Goal: Task Accomplishment & Management: Use online tool/utility

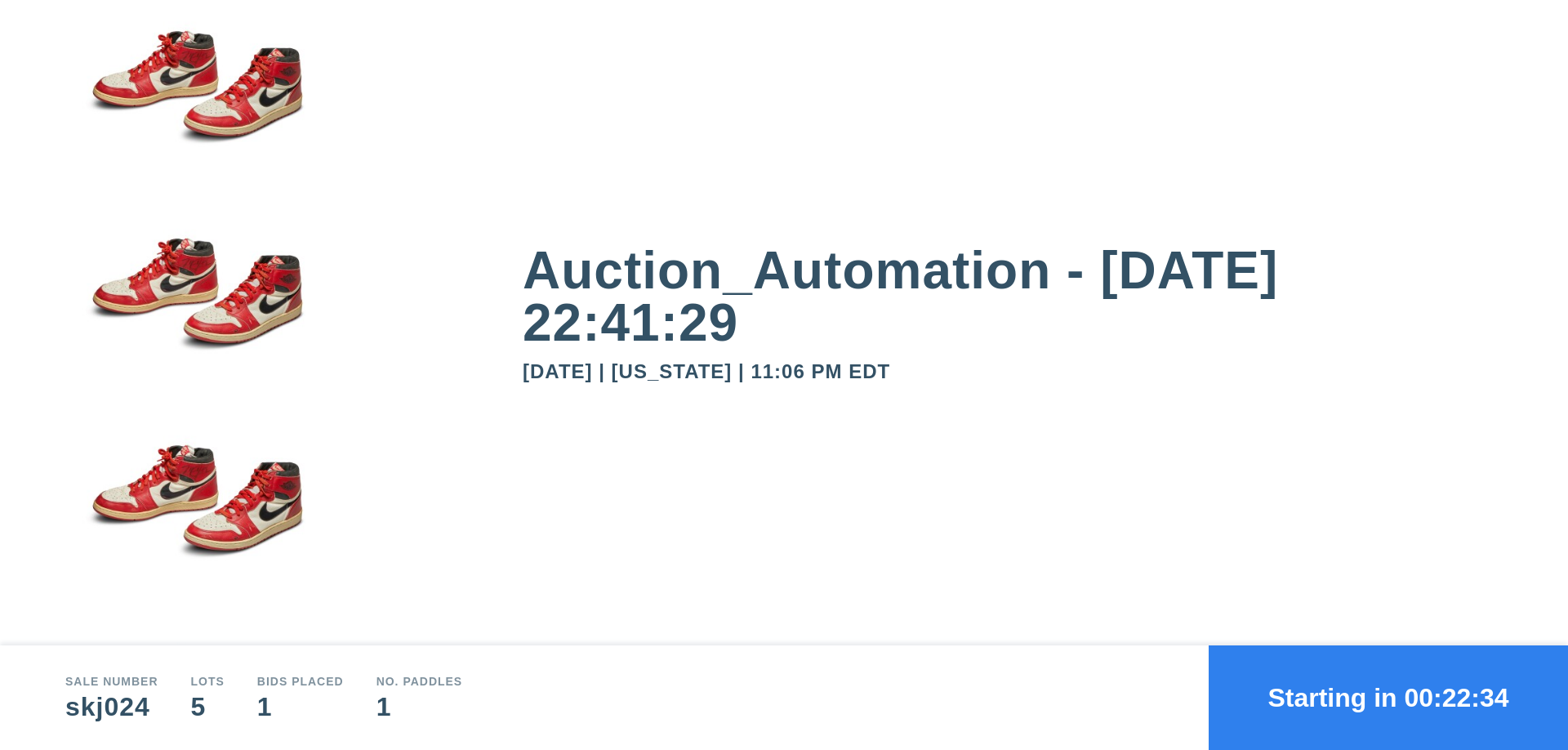
click at [1388, 698] on button "Starting in 00:22:34" at bounding box center [1388, 698] width 359 height 105
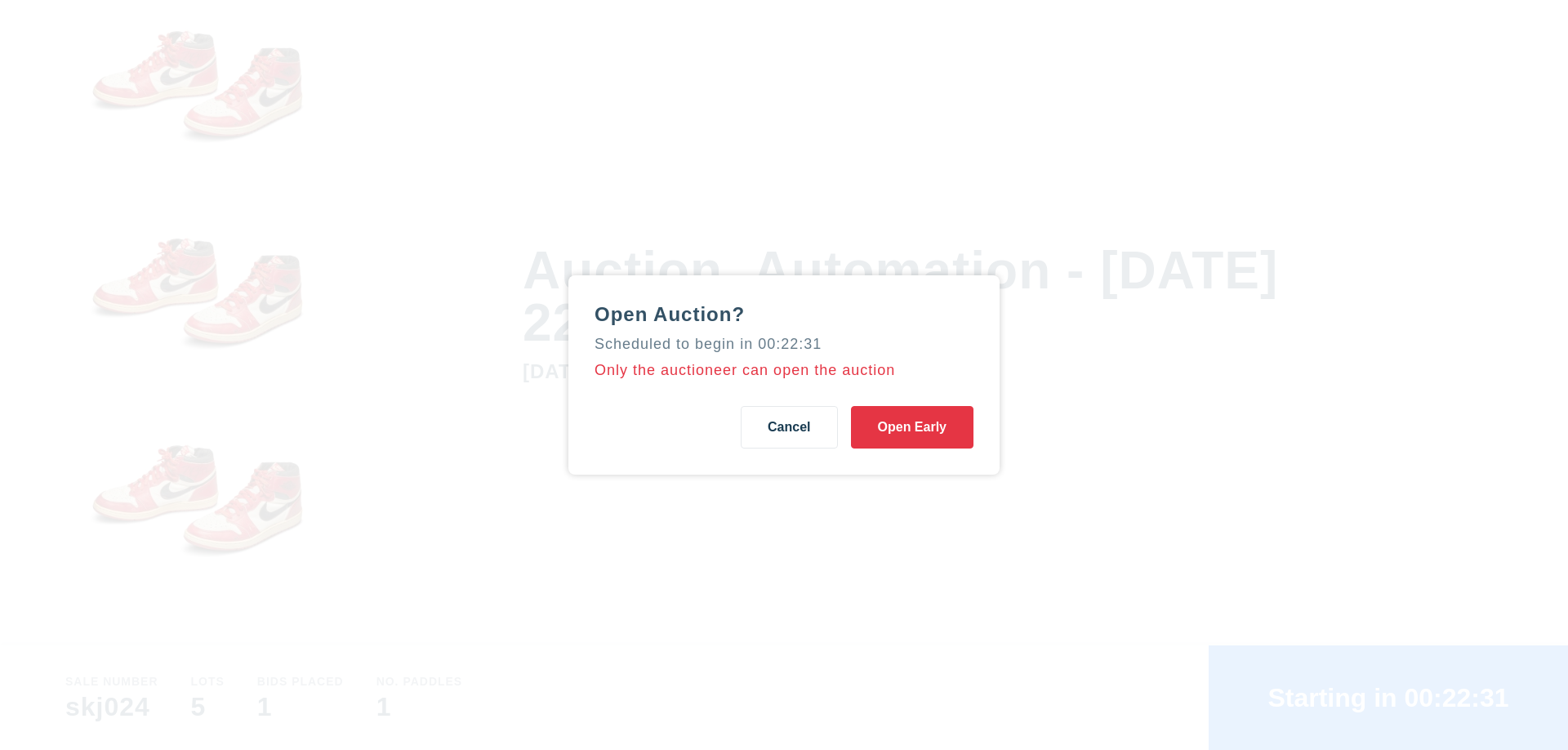
click at [912, 427] on button "Open Early" at bounding box center [912, 427] width 122 height 43
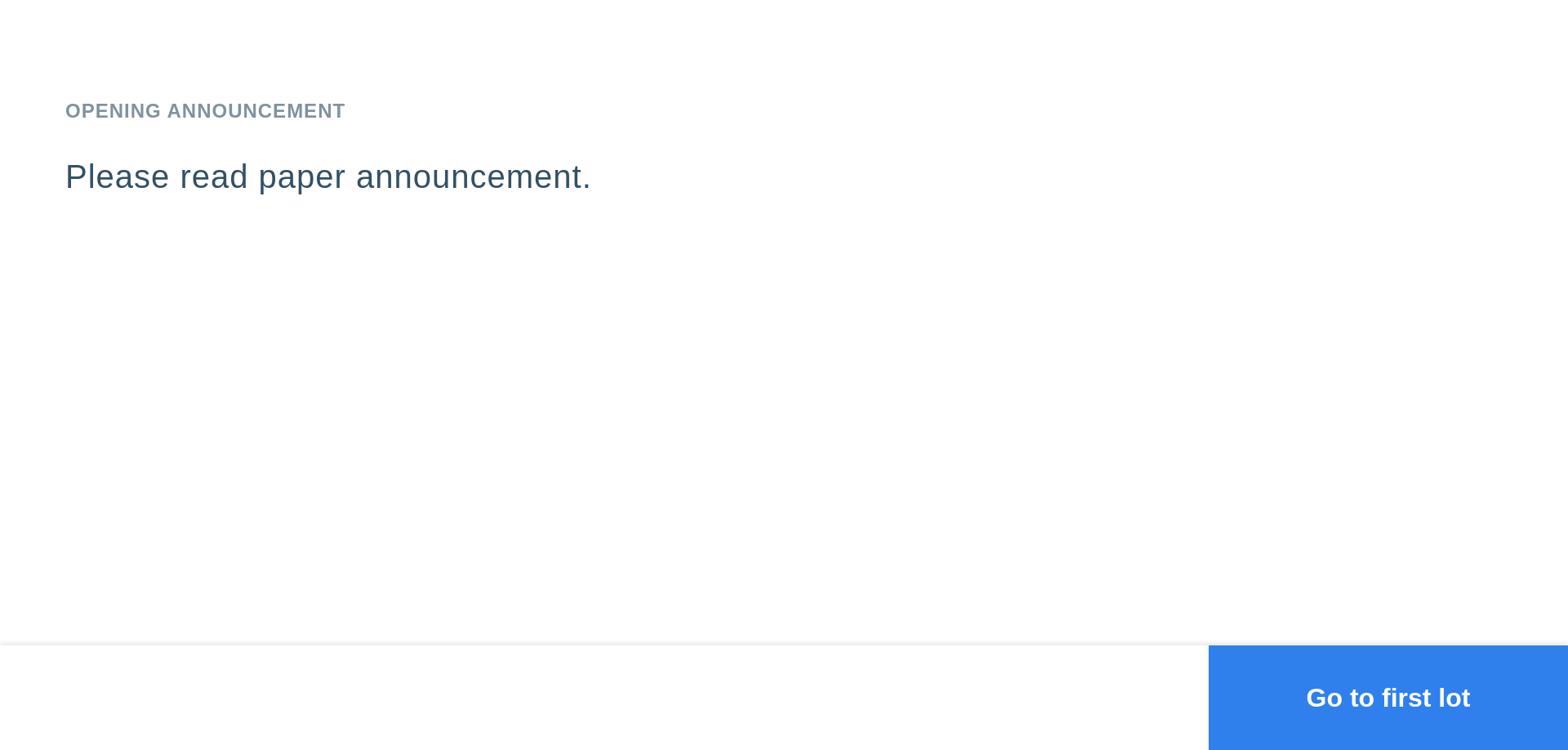
click at [1388, 698] on button "Go to first lot" at bounding box center [1388, 698] width 359 height 105
